Goal: Task Accomplishment & Management: Use online tool/utility

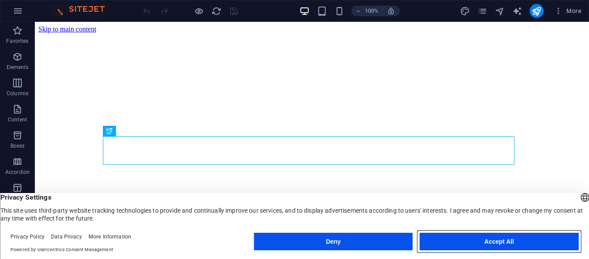
click at [513, 241] on button "Accept All" at bounding box center [499, 240] width 159 height 17
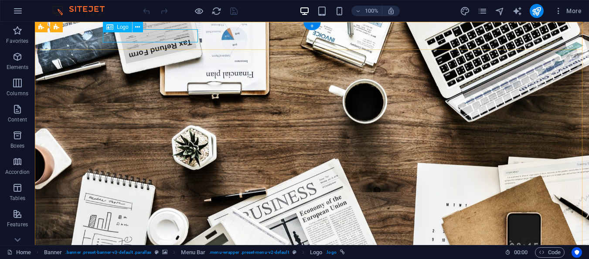
click at [122, 30] on span "Logo" at bounding box center [123, 26] width 12 height 5
click at [137, 26] on icon at bounding box center [137, 27] width 5 height 9
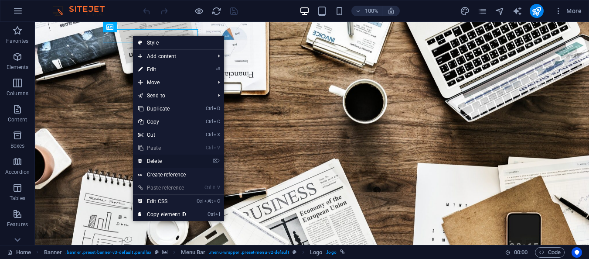
click at [165, 162] on link "⌦ Delete" at bounding box center [162, 160] width 58 height 13
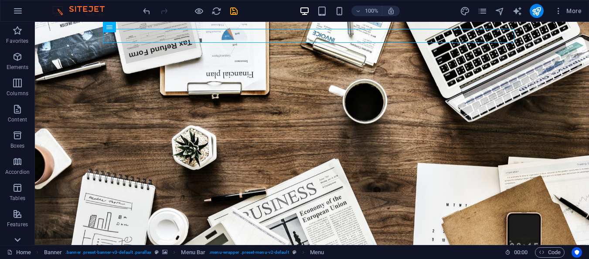
click at [15, 238] on icon at bounding box center [17, 239] width 12 height 12
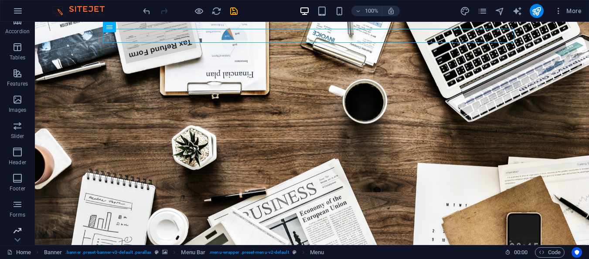
scroll to position [169, 0]
click at [18, 71] on icon "button" at bounding box center [17, 70] width 10 height 10
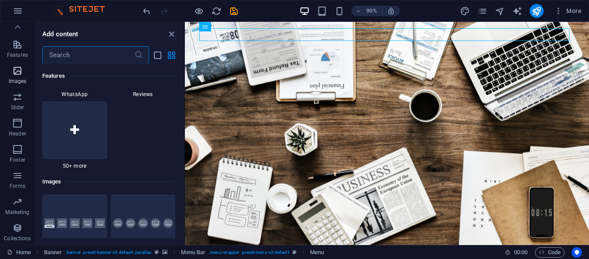
scroll to position [4422, 0]
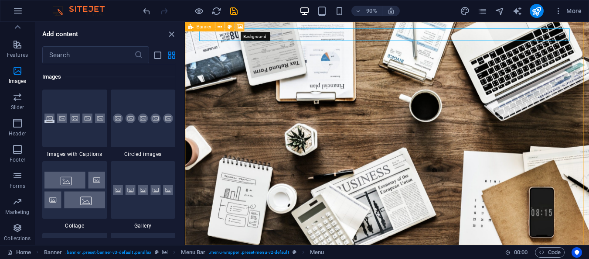
click at [241, 27] on icon at bounding box center [240, 26] width 6 height 8
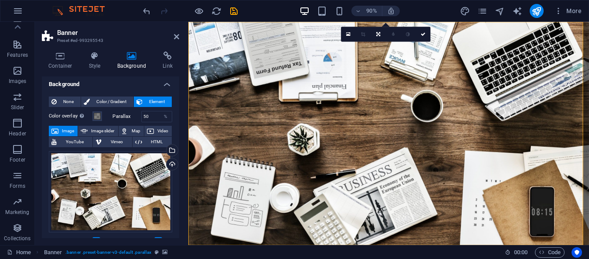
scroll to position [0, 0]
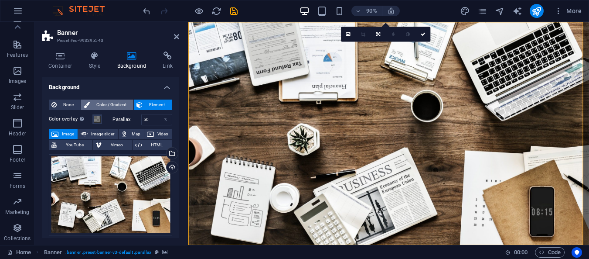
click at [119, 102] on span "Color / Gradient" at bounding box center [111, 104] width 38 height 10
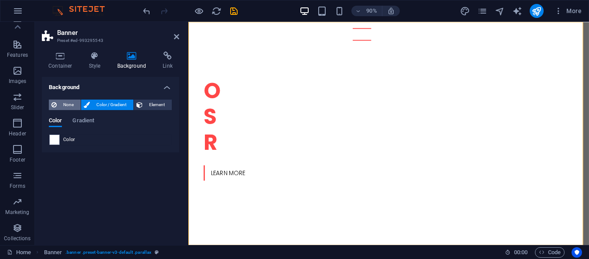
click at [70, 104] on span "None" at bounding box center [68, 104] width 19 height 10
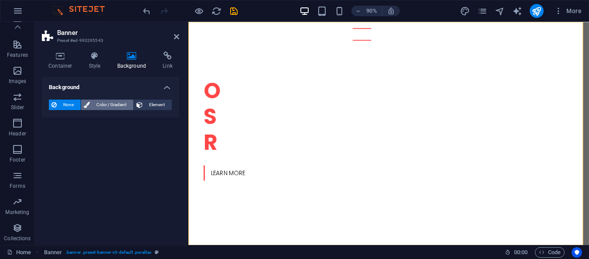
click at [90, 102] on button "Color / Gradient" at bounding box center [107, 104] width 52 height 10
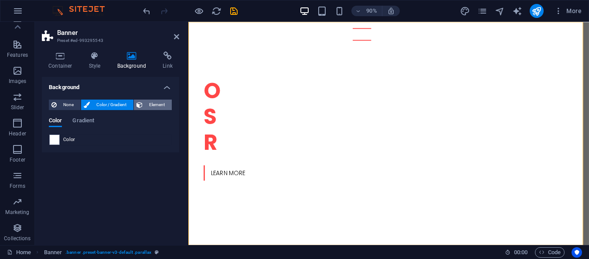
click at [147, 101] on span "Element" at bounding box center [157, 104] width 24 height 10
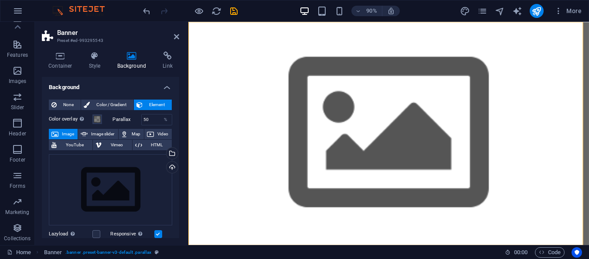
click at [165, 87] on h4 "Background" at bounding box center [110, 85] width 137 height 16
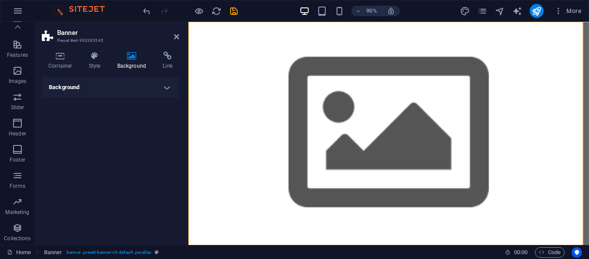
click at [165, 87] on h4 "Background" at bounding box center [110, 87] width 137 height 21
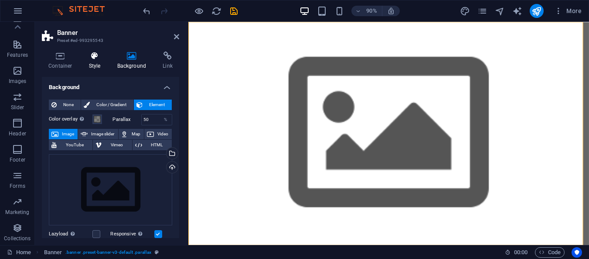
click at [97, 56] on icon at bounding box center [94, 55] width 25 height 9
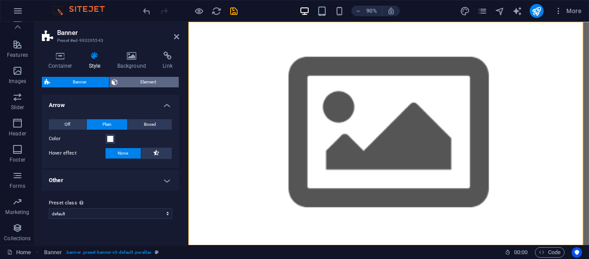
click at [130, 85] on span "Element" at bounding box center [149, 82] width 56 height 10
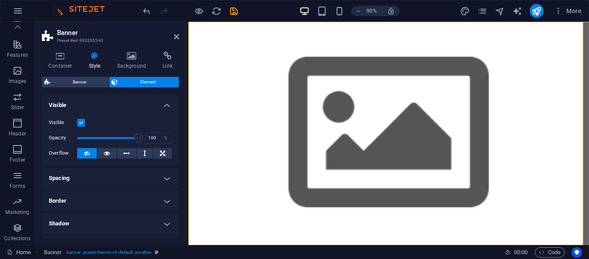
click at [130, 85] on span "Element" at bounding box center [149, 82] width 56 height 10
click at [99, 79] on span "Banner" at bounding box center [80, 82] width 54 height 10
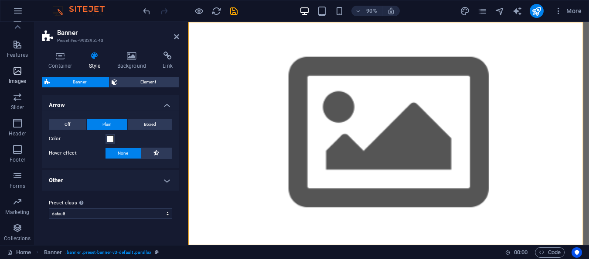
click at [16, 71] on icon "button" at bounding box center [17, 70] width 10 height 10
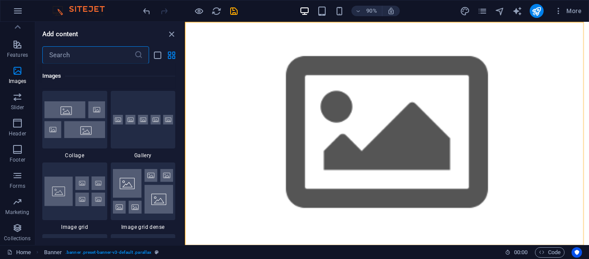
scroll to position [4509, 0]
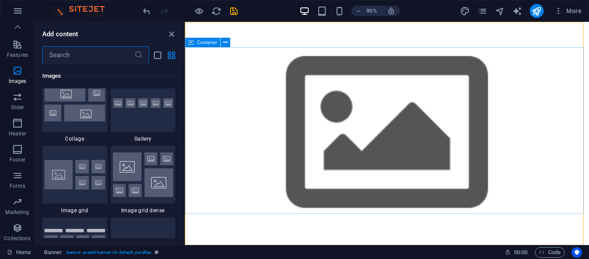
click at [210, 44] on span "Container" at bounding box center [207, 42] width 21 height 5
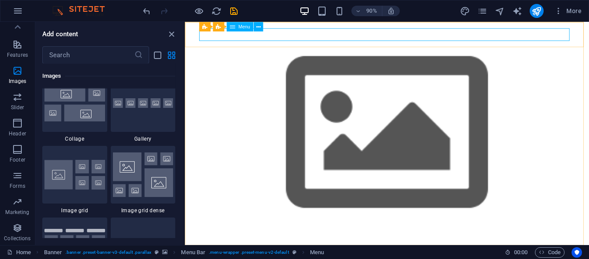
click at [249, 24] on span "Menu" at bounding box center [244, 26] width 12 height 5
click at [246, 29] on span "Menu" at bounding box center [244, 26] width 12 height 5
click at [260, 27] on icon at bounding box center [258, 26] width 4 height 8
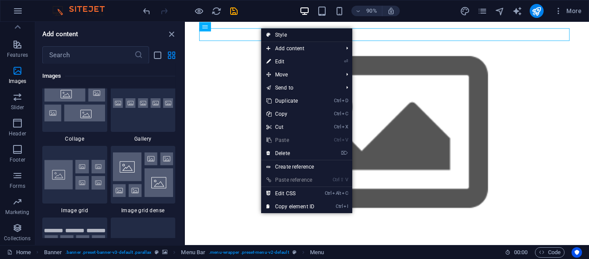
click at [291, 31] on link "Style" at bounding box center [306, 34] width 91 height 13
select select "rem"
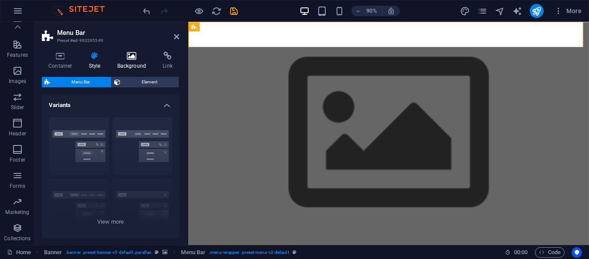
click at [137, 56] on icon at bounding box center [132, 55] width 42 height 9
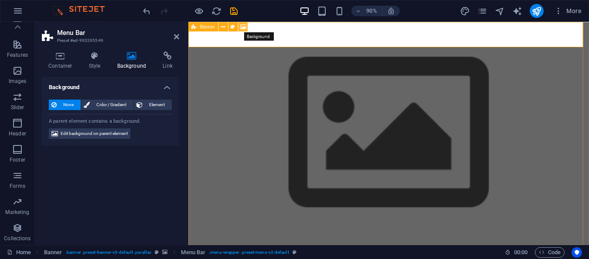
click at [244, 25] on icon at bounding box center [243, 26] width 6 height 8
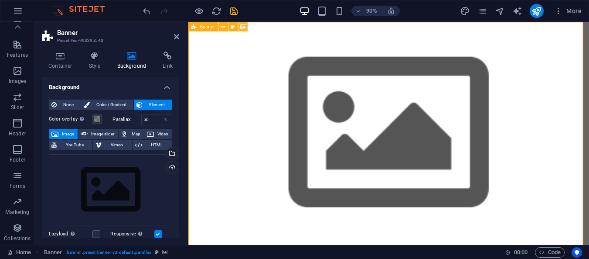
click at [244, 25] on icon at bounding box center [243, 26] width 6 height 8
click at [226, 27] on button at bounding box center [224, 27] width 10 height 10
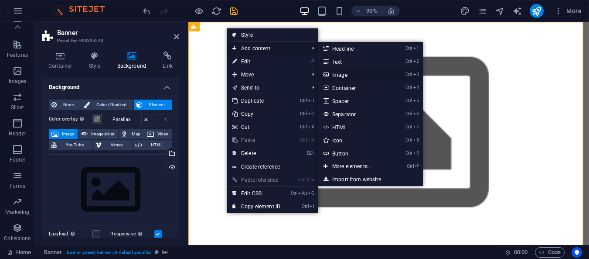
click at [351, 74] on link "Ctrl 3 Image" at bounding box center [354, 74] width 72 height 13
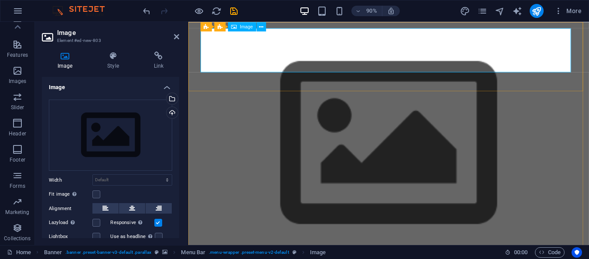
click at [250, 27] on span "Image" at bounding box center [246, 26] width 13 height 5
click at [263, 29] on button at bounding box center [261, 27] width 10 height 10
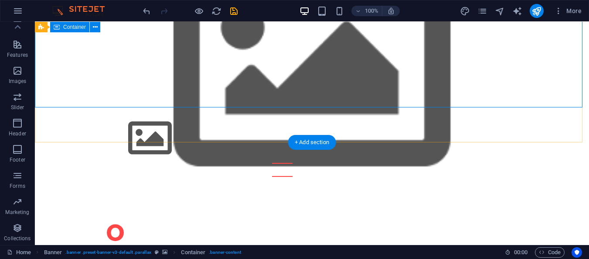
scroll to position [0, 0]
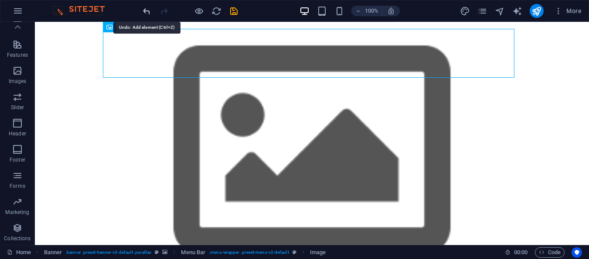
click at [149, 12] on icon "undo" at bounding box center [147, 11] width 10 height 10
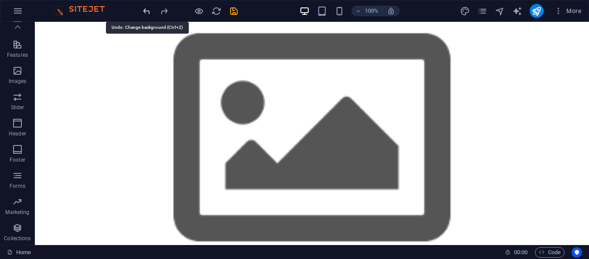
click at [149, 12] on icon "undo" at bounding box center [147, 11] width 10 height 10
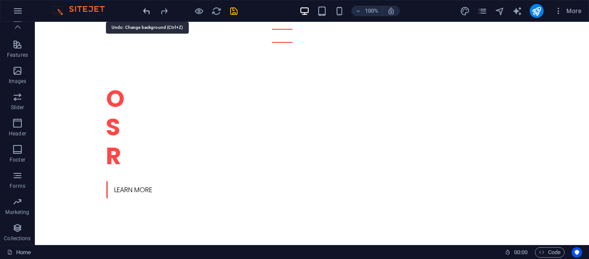
click at [149, 12] on icon "undo" at bounding box center [147, 11] width 10 height 10
click at [147, 6] on icon "undo" at bounding box center [147, 11] width 10 height 10
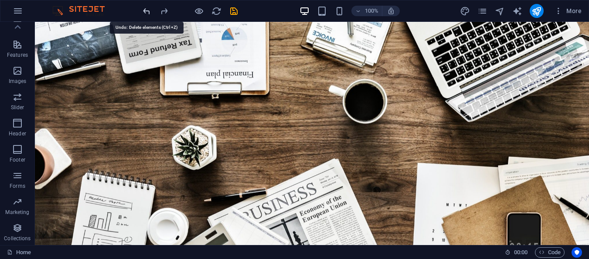
click at [147, 6] on icon "undo" at bounding box center [147, 11] width 10 height 10
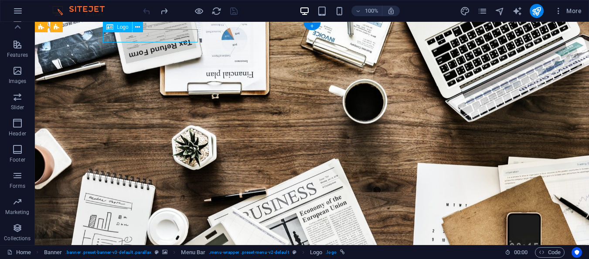
select select "px"
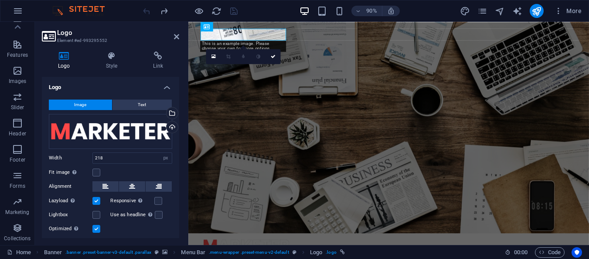
click at [127, 35] on h2 "Logo" at bounding box center [118, 33] width 122 height 8
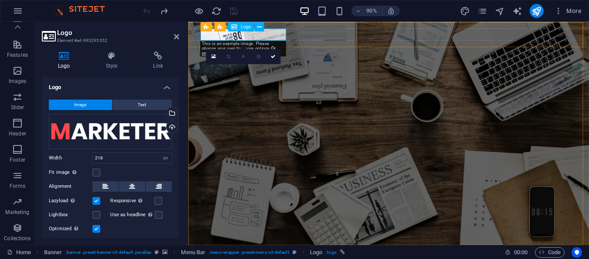
click at [169, 122] on div "Upload" at bounding box center [171, 127] width 13 height 13
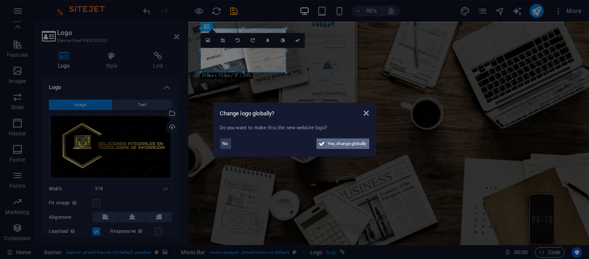
click at [332, 144] on span "Yes, change globally" at bounding box center [347, 143] width 39 height 10
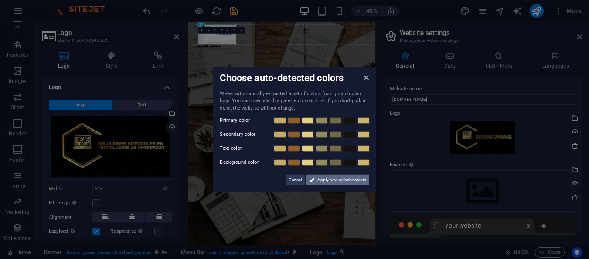
click at [325, 181] on span "Apply new website colors" at bounding box center [342, 179] width 49 height 10
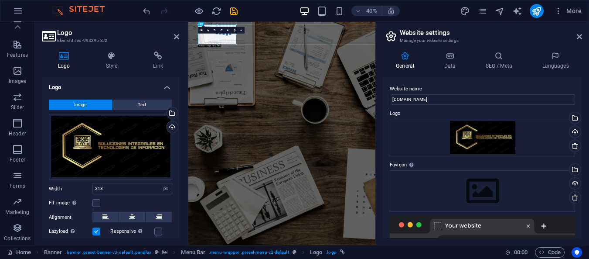
click at [579, 30] on h2 "Website settings" at bounding box center [491, 33] width 182 height 8
click at [578, 34] on icon at bounding box center [579, 36] width 5 height 7
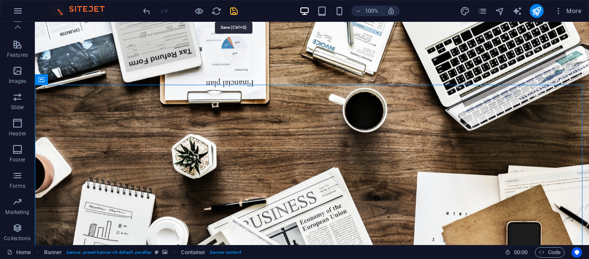
click at [233, 10] on icon "save" at bounding box center [234, 11] width 10 height 10
checkbox input "false"
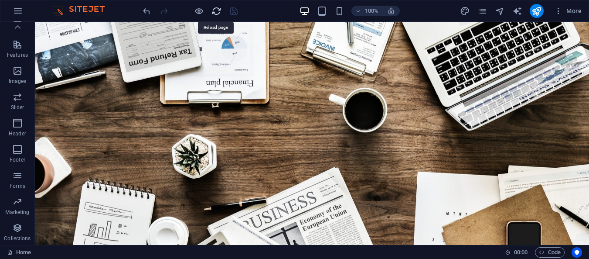
click at [219, 9] on icon "reload" at bounding box center [217, 11] width 10 height 10
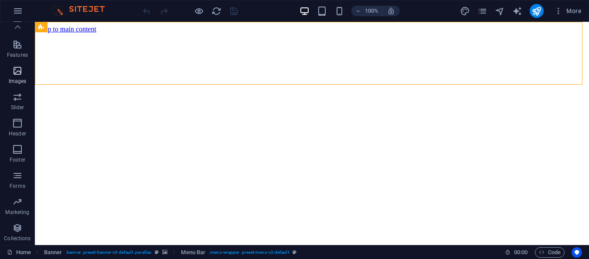
click at [10, 74] on span "Images" at bounding box center [17, 75] width 35 height 21
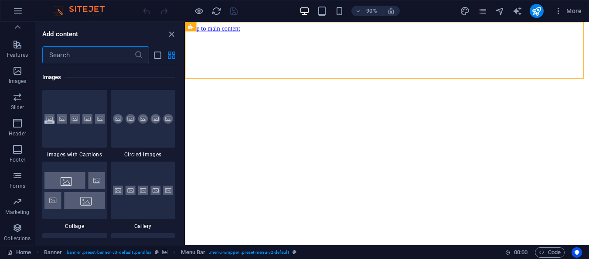
scroll to position [4422, 0]
click at [21, 70] on icon "button" at bounding box center [17, 70] width 10 height 10
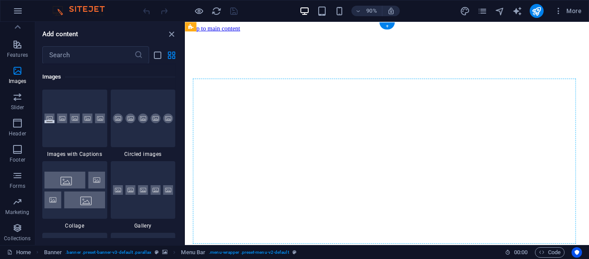
drag, startPoint x: 328, startPoint y: 79, endPoint x: 330, endPoint y: 93, distance: 14.2
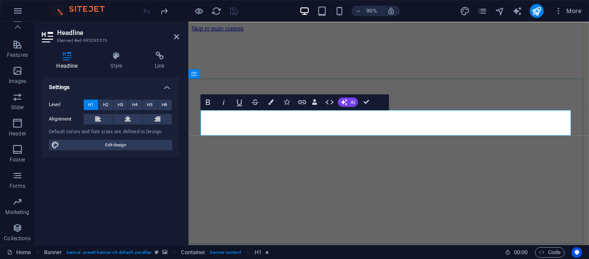
drag, startPoint x: 439, startPoint y: 136, endPoint x: 208, endPoint y: 144, distance: 230.9
drag, startPoint x: 509, startPoint y: 126, endPoint x: 222, endPoint y: 133, distance: 287.1
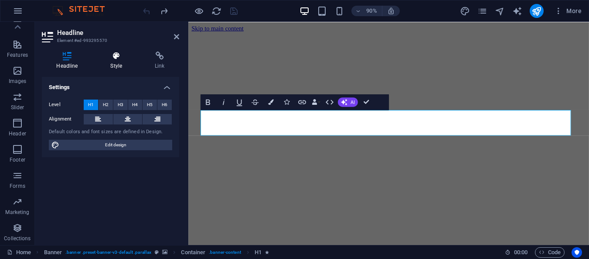
click at [117, 56] on icon at bounding box center [116, 55] width 41 height 9
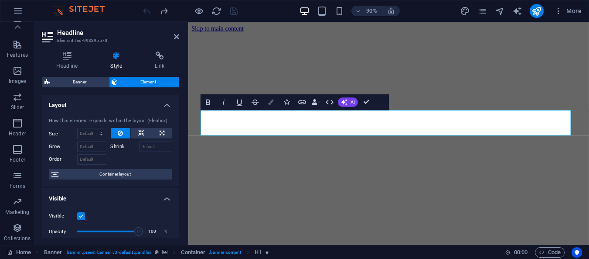
click at [273, 99] on icon "button" at bounding box center [271, 102] width 6 height 6
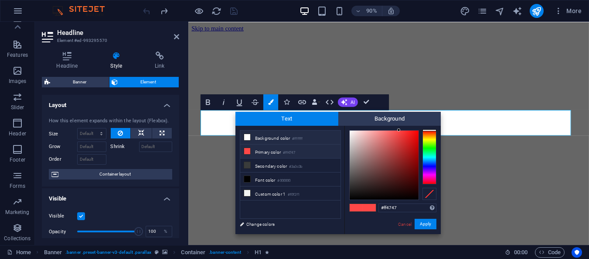
click at [260, 135] on li "Background color #ffffff" at bounding box center [290, 137] width 100 height 14
type input "#ffffff"
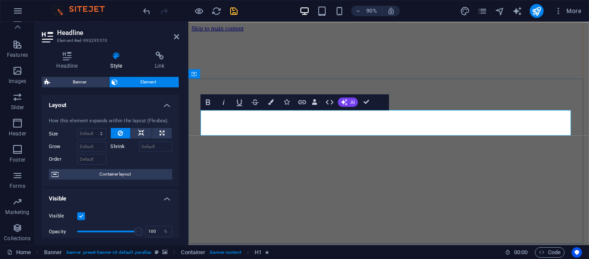
drag, startPoint x: 239, startPoint y: 137, endPoint x: 226, endPoint y: 135, distance: 12.8
drag, startPoint x: 217, startPoint y: 133, endPoint x: 523, endPoint y: 126, distance: 306.3
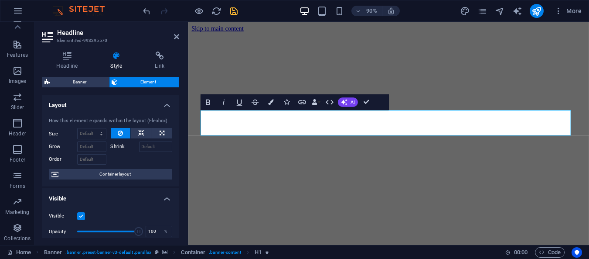
scroll to position [0, 0]
click at [113, 61] on h4 "Style" at bounding box center [118, 60] width 44 height 18
click at [269, 100] on icon "button" at bounding box center [271, 102] width 6 height 6
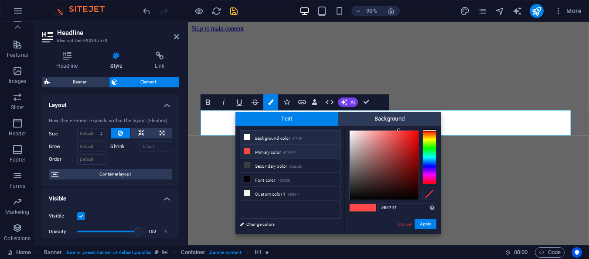
click at [259, 137] on li "Background color #ffffff" at bounding box center [290, 137] width 100 height 14
type input "#ffffff"
click at [259, 137] on li "Background color #ffffff" at bounding box center [290, 137] width 100 height 14
click at [424, 217] on div "#ffffff Supported formats #0852ed rgb(8, 82, 237) rgba(8, 82, 237, 90%) hsv(221…" at bounding box center [393, 243] width 96 height 235
drag, startPoint x: 424, startPoint y: 220, endPoint x: 260, endPoint y: 220, distance: 163.6
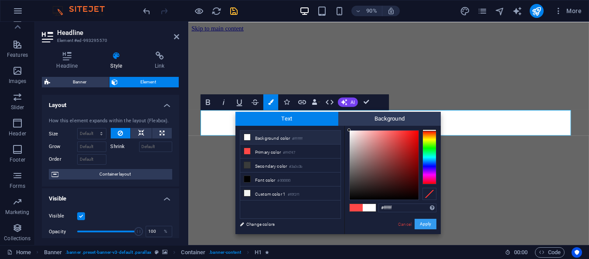
click at [424, 220] on button "Apply" at bounding box center [426, 224] width 22 height 10
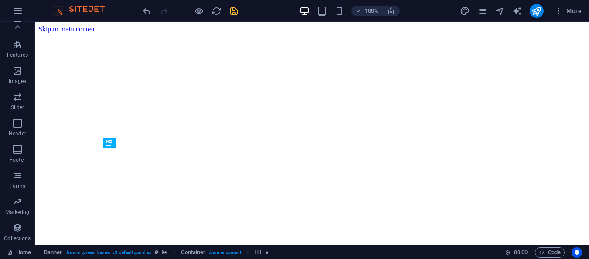
click at [236, 12] on icon "save" at bounding box center [234, 11] width 10 height 10
checkbox input "false"
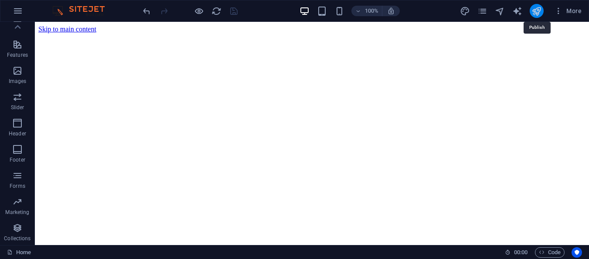
click at [542, 12] on icon "publish" at bounding box center [537, 11] width 10 height 10
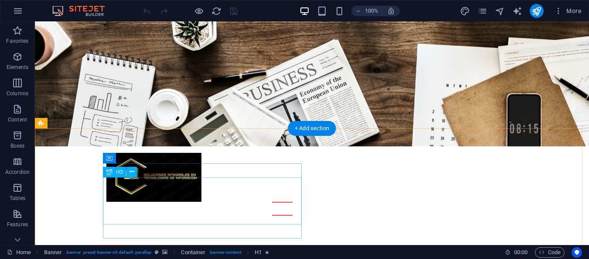
scroll to position [174, 0]
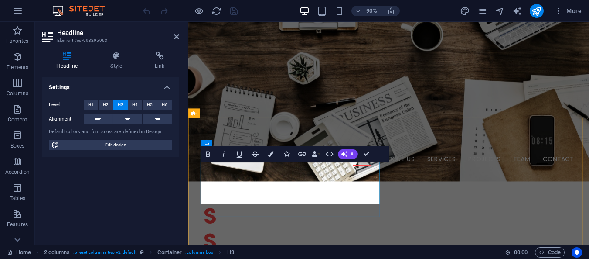
drag, startPoint x: 317, startPoint y: 215, endPoint x: 205, endPoint y: 189, distance: 115.2
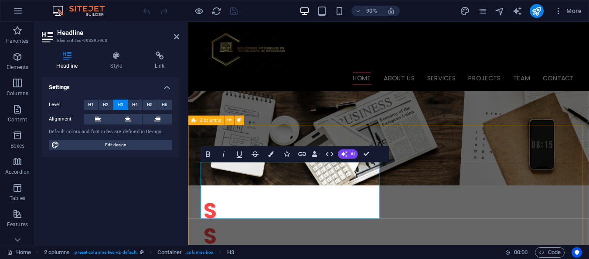
drag, startPoint x: 277, startPoint y: 238, endPoint x: 227, endPoint y: 187, distance: 71.9
click at [274, 152] on button "Colors" at bounding box center [270, 154] width 15 height 16
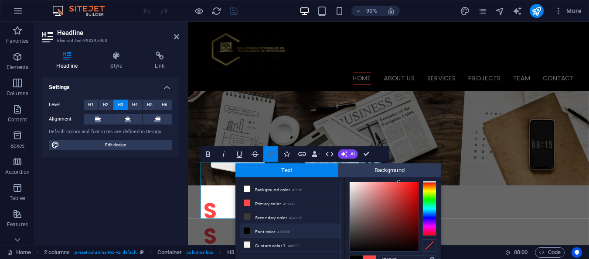
scroll to position [5, 0]
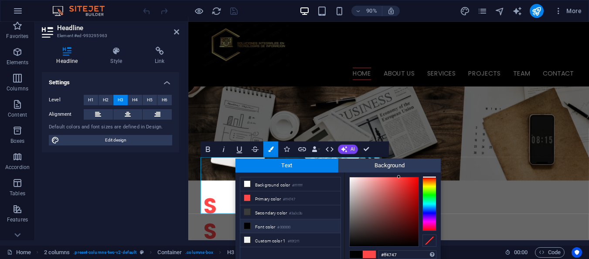
click at [264, 227] on li "Font color #000000" at bounding box center [290, 226] width 100 height 14
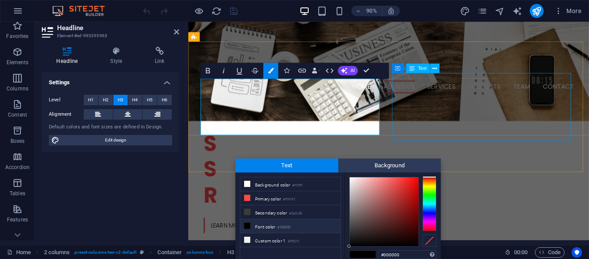
scroll to position [253, 0]
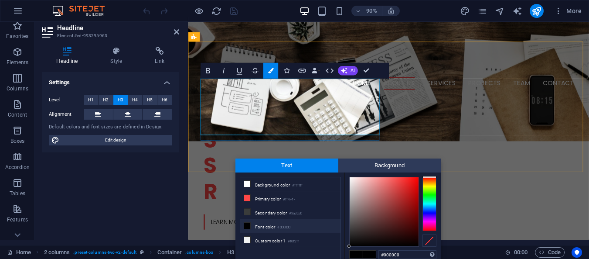
drag, startPoint x: 526, startPoint y: 193, endPoint x: 364, endPoint y: 143, distance: 169.6
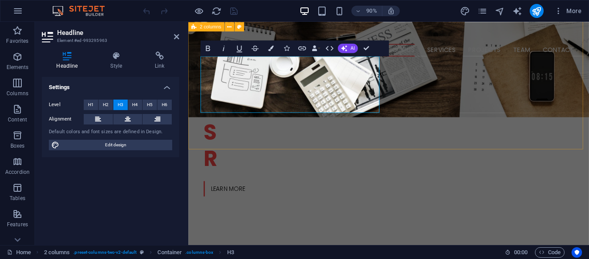
scroll to position [297, 0]
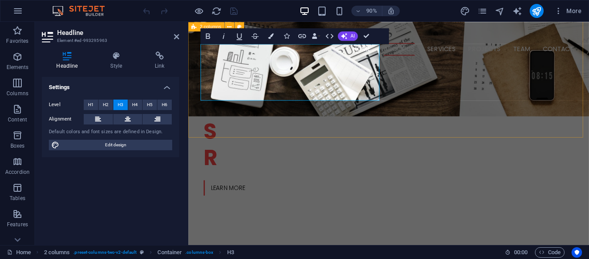
drag, startPoint x: 277, startPoint y: 101, endPoint x: 208, endPoint y: 54, distance: 83.5
click at [273, 38] on icon "button" at bounding box center [271, 36] width 6 height 6
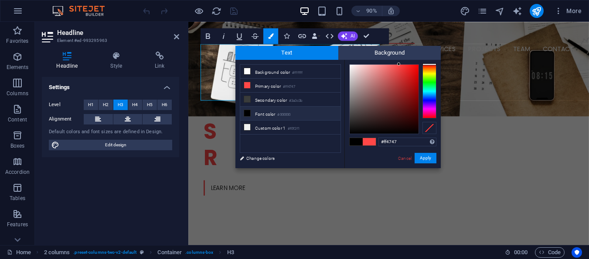
click at [274, 113] on li "Font color #000000" at bounding box center [290, 113] width 100 height 14
type input "#000000"
click at [274, 113] on li "Font color #000000" at bounding box center [290, 113] width 100 height 14
click at [427, 156] on button "Apply" at bounding box center [426, 158] width 22 height 10
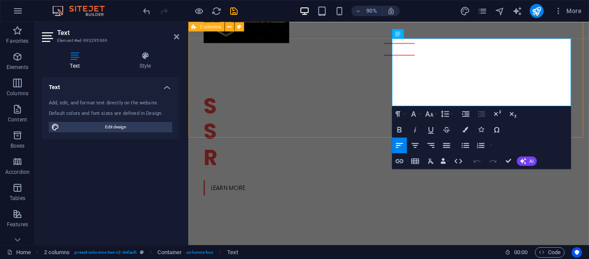
drag, startPoint x: 552, startPoint y: 111, endPoint x: 413, endPoint y: 42, distance: 155.9
copy div "Lorem ipsum dolor sit amet, consetetur sadipscing elitr, sed diam nonumy eirmod…"
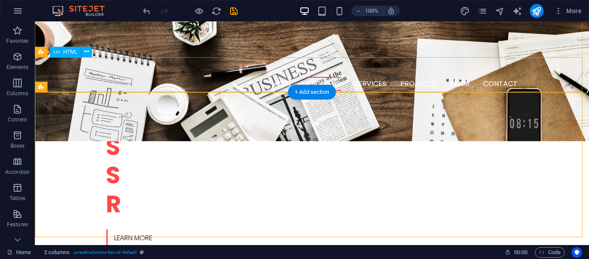
scroll to position [253, 0]
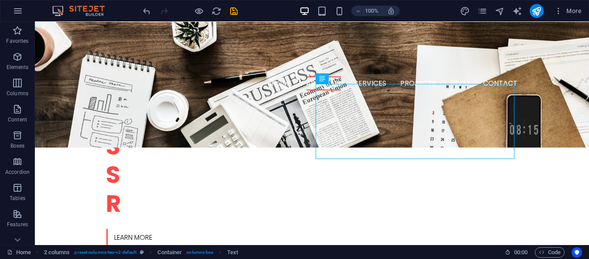
click at [223, 11] on div at bounding box center [191, 11] width 98 height 14
click at [232, 11] on icon "save" at bounding box center [234, 11] width 10 height 10
checkbox input "false"
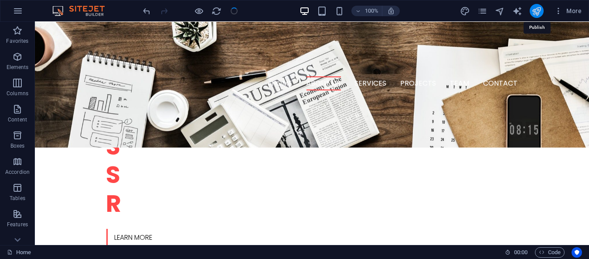
click at [538, 12] on icon "publish" at bounding box center [537, 11] width 10 height 10
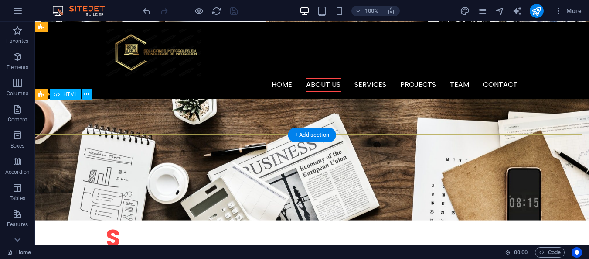
scroll to position [166, 0]
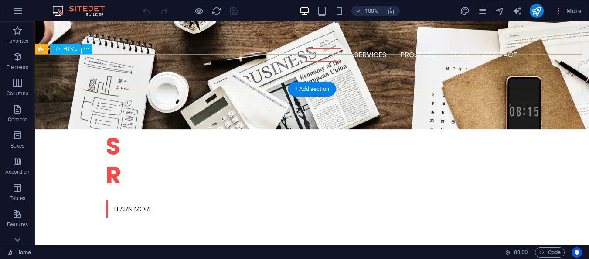
scroll to position [305, 0]
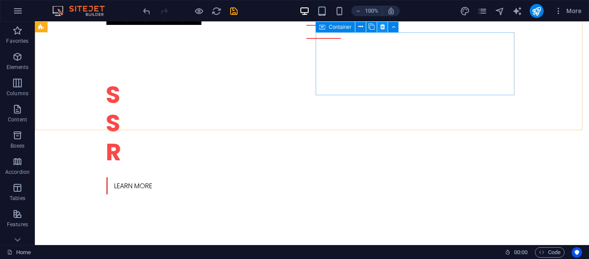
click at [383, 25] on icon at bounding box center [382, 26] width 5 height 9
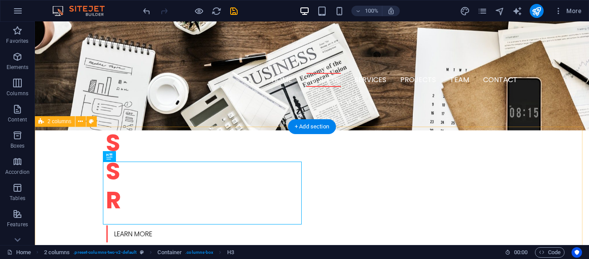
scroll to position [261, 0]
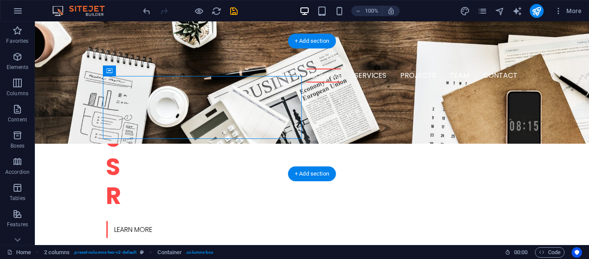
drag, startPoint x: 159, startPoint y: 90, endPoint x: 261, endPoint y: 70, distance: 104.5
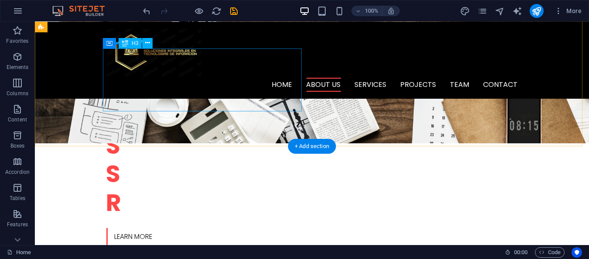
scroll to position [204, 0]
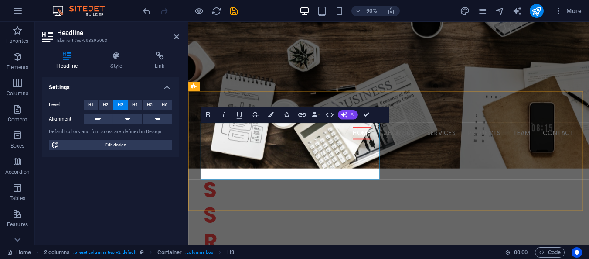
drag, startPoint x: 400, startPoint y: 148, endPoint x: 408, endPoint y: 148, distance: 8.3
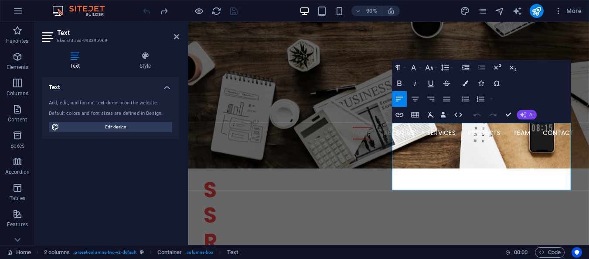
click at [524, 116] on icon "button" at bounding box center [523, 114] width 6 height 6
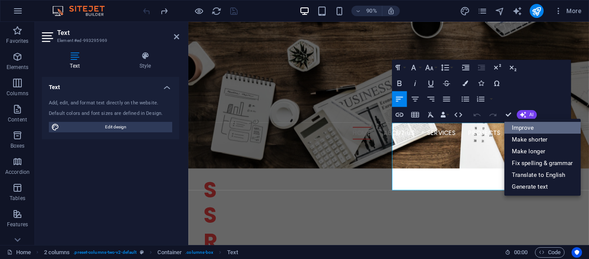
click at [527, 126] on link "Improve" at bounding box center [542, 127] width 77 height 12
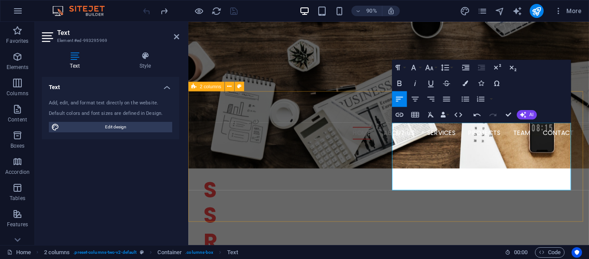
drag, startPoint x: 555, startPoint y: 205, endPoint x: 411, endPoint y: 130, distance: 162.3
copy p "Lorem ipsum dolor sit amet, consetetur sadipscing elitr, sed diam nonumy eirmod…"
drag, startPoint x: 551, startPoint y: 204, endPoint x: 399, endPoint y: 123, distance: 172.1
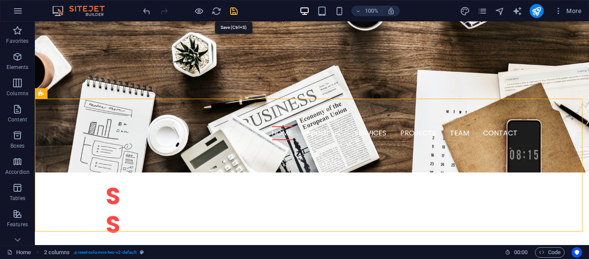
click at [236, 7] on icon "save" at bounding box center [234, 11] width 10 height 10
checkbox input "false"
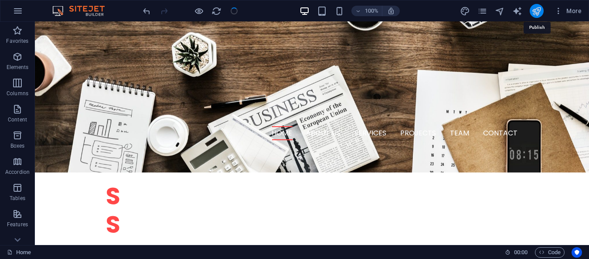
click at [538, 7] on icon "publish" at bounding box center [537, 11] width 10 height 10
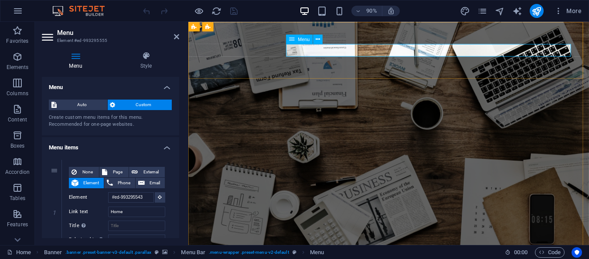
click at [302, 41] on span "Menu" at bounding box center [304, 39] width 12 height 5
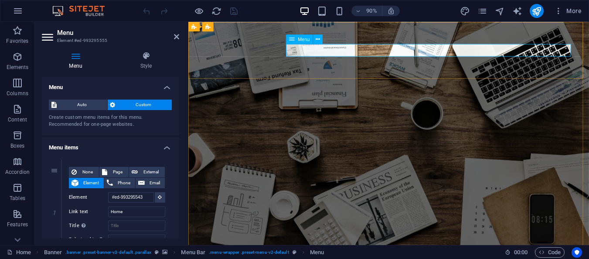
click at [317, 40] on icon at bounding box center [318, 39] width 4 height 8
click at [301, 41] on span "Menu" at bounding box center [304, 39] width 12 height 5
click at [320, 36] on icon at bounding box center [318, 39] width 4 height 8
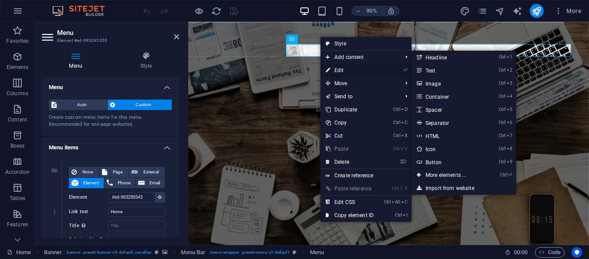
click at [342, 69] on link "⏎ Edit" at bounding box center [350, 70] width 58 height 13
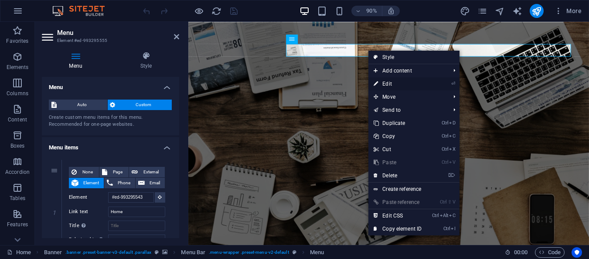
click at [407, 83] on link "⏎ Edit" at bounding box center [398, 83] width 58 height 13
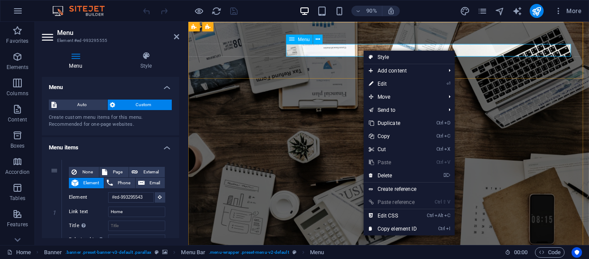
click at [303, 44] on div "Menu" at bounding box center [299, 39] width 27 height 10
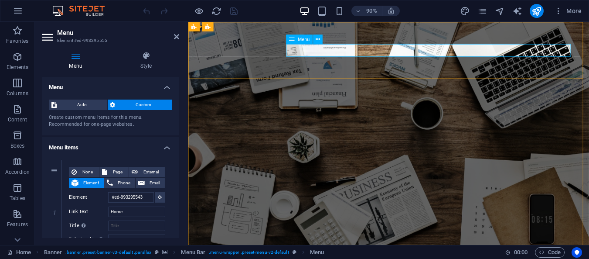
click at [303, 40] on span "Menu" at bounding box center [304, 39] width 12 height 5
click at [319, 38] on icon at bounding box center [318, 39] width 4 height 8
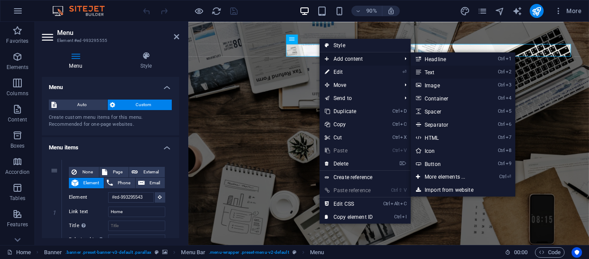
click at [440, 71] on link "Ctrl 2 Text" at bounding box center [447, 71] width 72 height 13
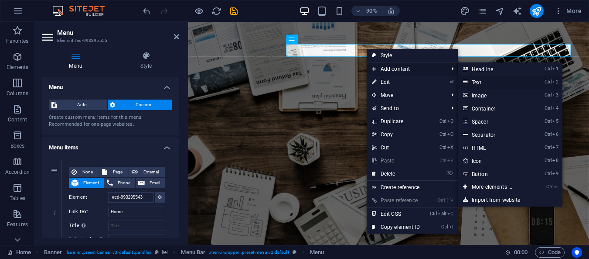
click at [485, 81] on link "Ctrl 2 Text" at bounding box center [494, 81] width 72 height 13
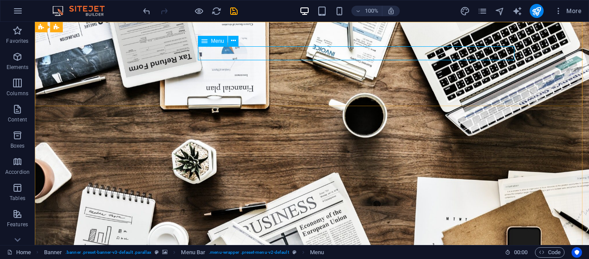
click at [214, 41] on span "Menu" at bounding box center [217, 40] width 13 height 5
click at [239, 41] on div "Menu" at bounding box center [221, 41] width 46 height 11
click at [234, 41] on icon at bounding box center [233, 40] width 5 height 9
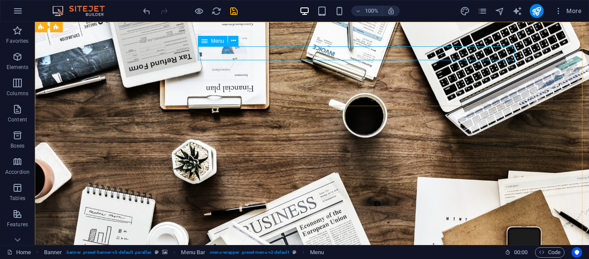
click at [221, 43] on span "Menu" at bounding box center [217, 40] width 13 height 5
click at [233, 38] on icon at bounding box center [233, 40] width 5 height 9
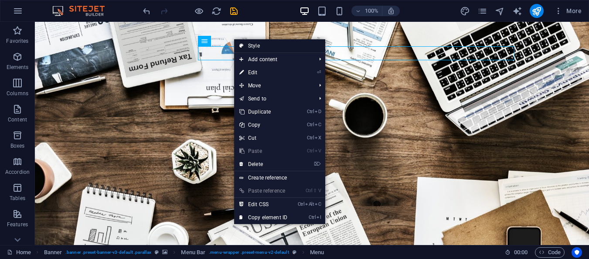
drag, startPoint x: 245, startPoint y: 46, endPoint x: 147, endPoint y: 38, distance: 97.6
click at [245, 46] on link "Style" at bounding box center [279, 45] width 91 height 13
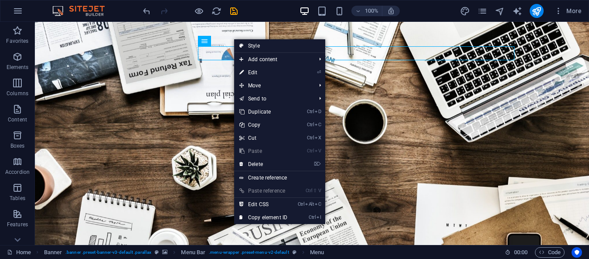
select select "rem"
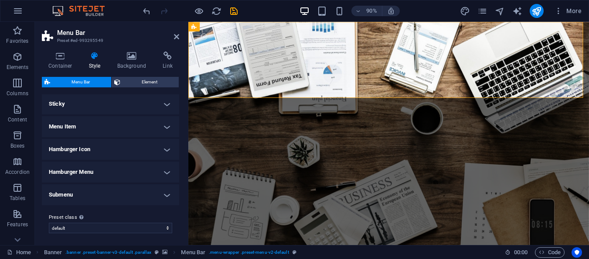
scroll to position [240, 0]
click at [138, 64] on h4 "Background" at bounding box center [134, 60] width 46 height 18
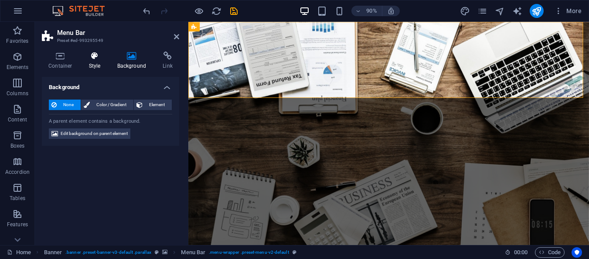
click at [92, 64] on h4 "Style" at bounding box center [96, 60] width 28 height 18
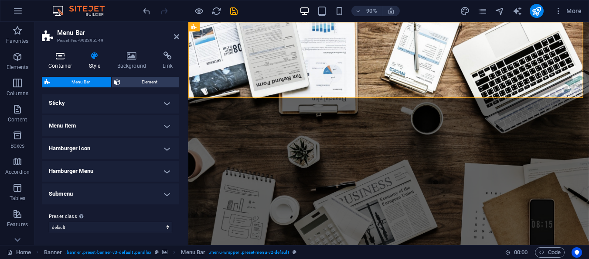
click at [62, 62] on h4 "Container" at bounding box center [62, 60] width 41 height 18
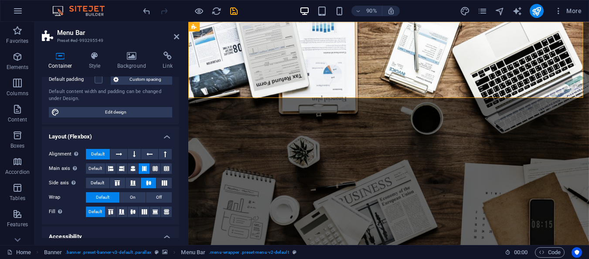
scroll to position [131, 0]
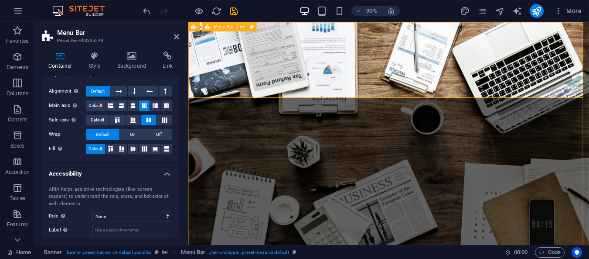
click at [236, 12] on icon "save" at bounding box center [234, 11] width 10 height 10
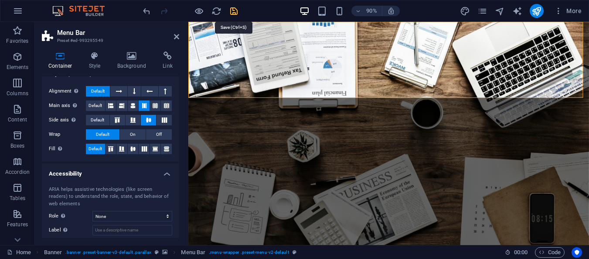
checkbox input "false"
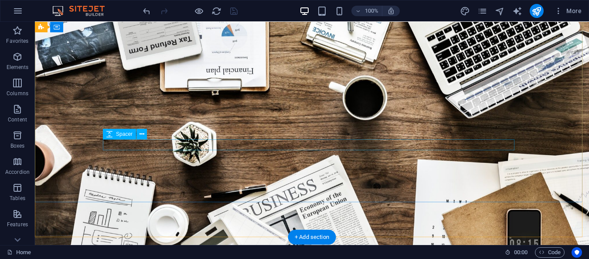
scroll to position [0, 0]
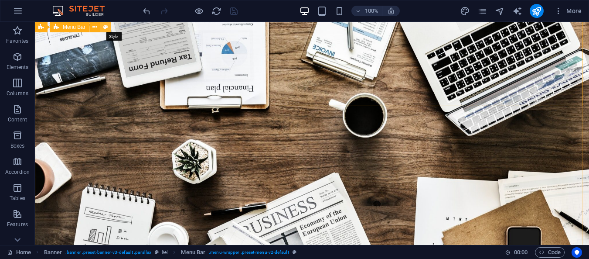
click at [106, 27] on icon at bounding box center [105, 27] width 5 height 9
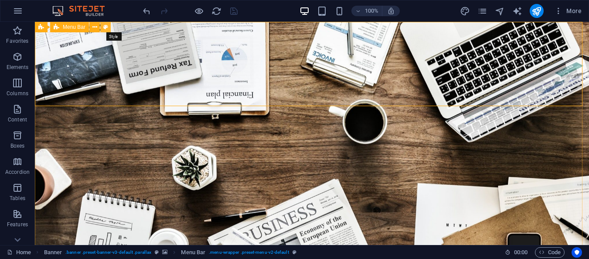
select select "rem"
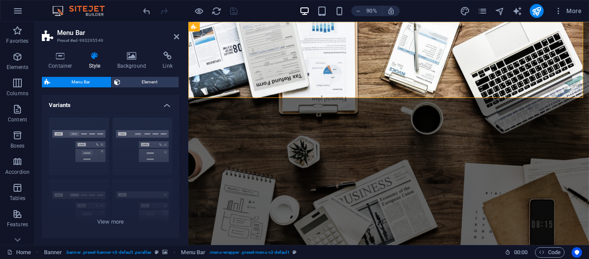
click at [96, 58] on icon at bounding box center [94, 55] width 25 height 9
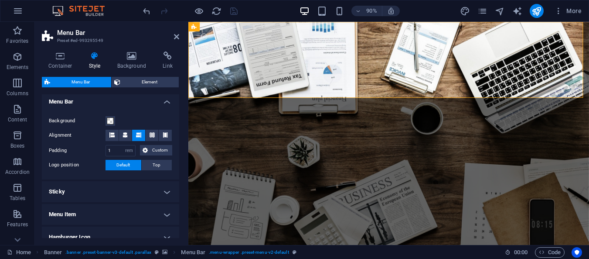
scroll to position [153, 0]
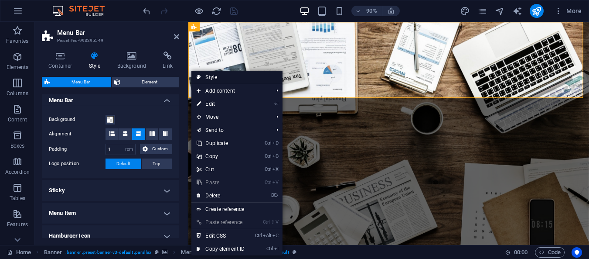
click at [208, 82] on link "Style" at bounding box center [236, 77] width 91 height 13
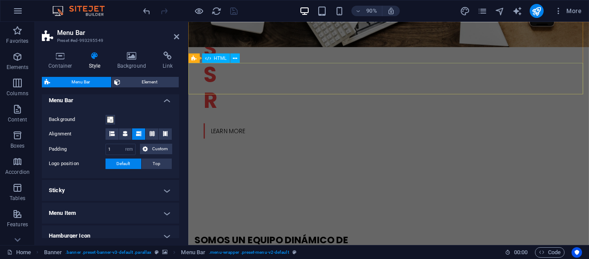
scroll to position [393, 0]
click at [20, 239] on icon at bounding box center [17, 240] width 6 height 4
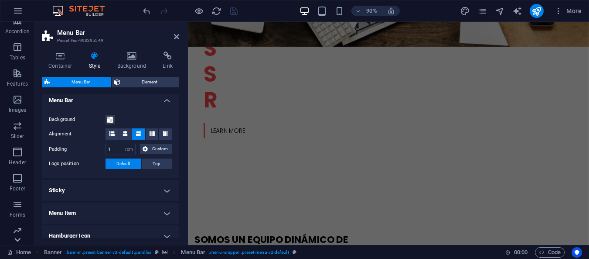
scroll to position [169, 0]
click at [18, 28] on icon at bounding box center [17, 27] width 12 height 12
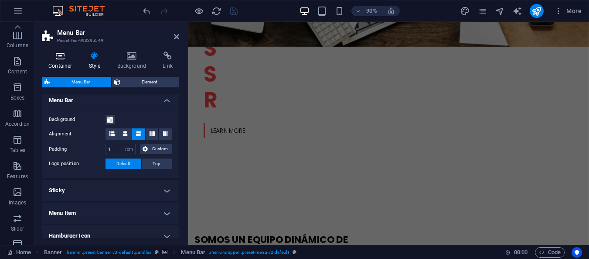
scroll to position [0, 0]
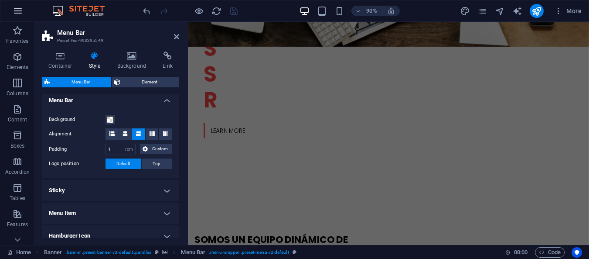
click at [22, 11] on icon "button" at bounding box center [18, 11] width 10 height 10
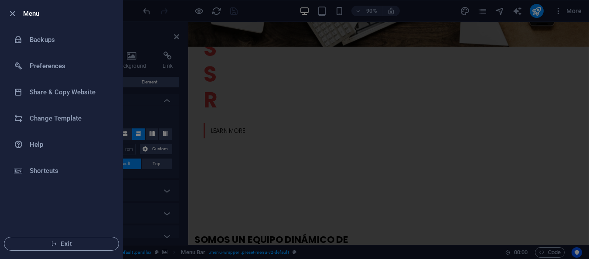
click at [255, 68] on div at bounding box center [294, 129] width 589 height 259
